Goal: Task Accomplishment & Management: Use online tool/utility

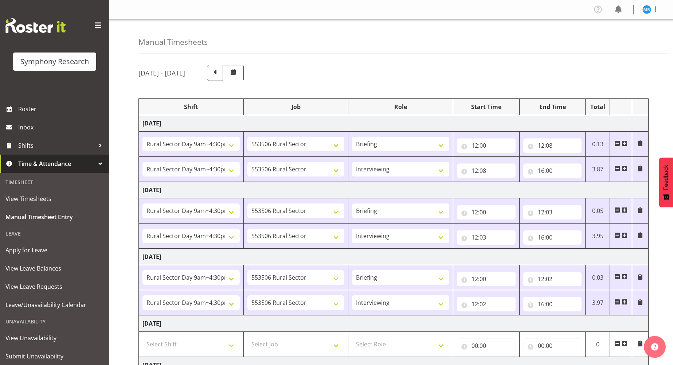
select select "81561"
select select "10587"
select select "81561"
select select "10587"
select select "47"
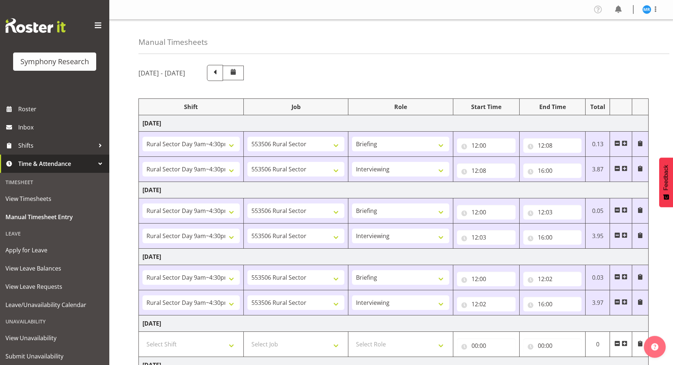
select select "81561"
select select "10587"
select select "81561"
select select "10587"
select select "47"
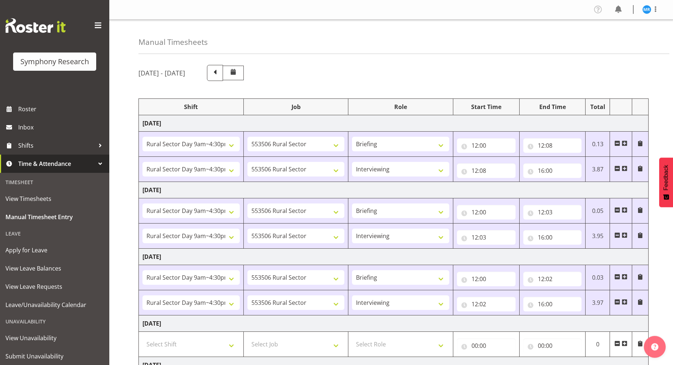
select select "81561"
select select "10587"
select select "81561"
select select "10587"
select select "47"
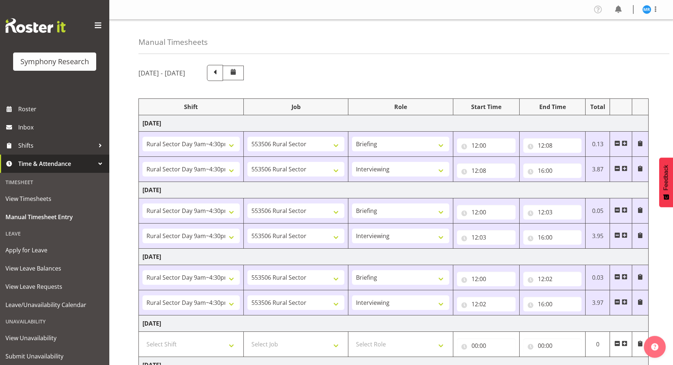
select select "81561"
select select "10587"
select select "81561"
select select "10587"
select select "47"
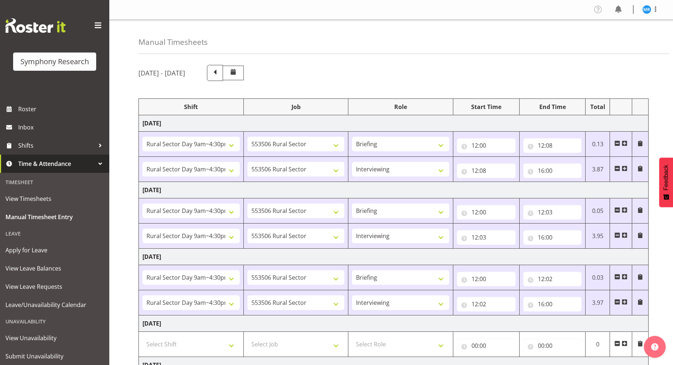
select select "81299"
select select "10587"
select select "81299"
select select "10587"
select select "47"
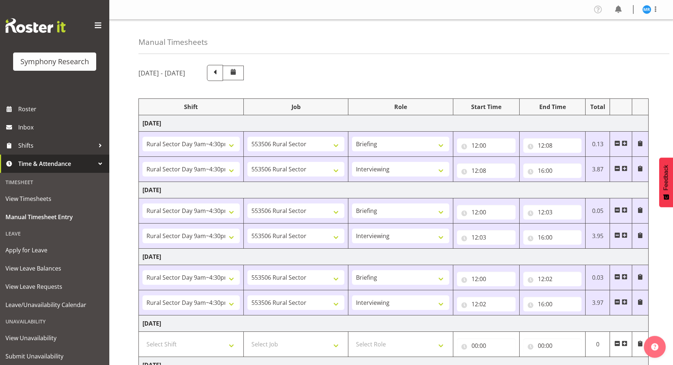
select select "81299"
select select "10587"
select select "47"
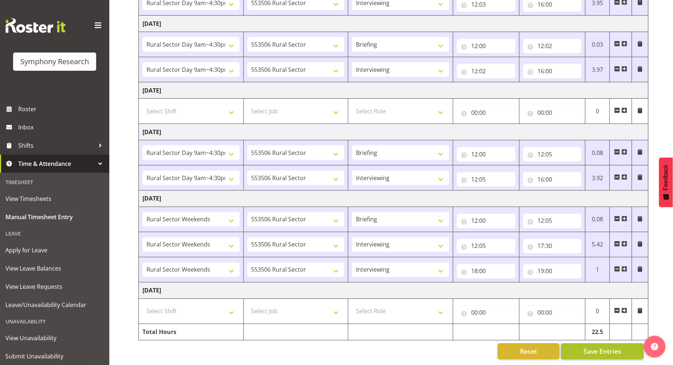
scroll to position [241, 0]
click at [608, 347] on span "Save Entries" at bounding box center [602, 351] width 38 height 9
